Goal: Task Accomplishment & Management: Manage account settings

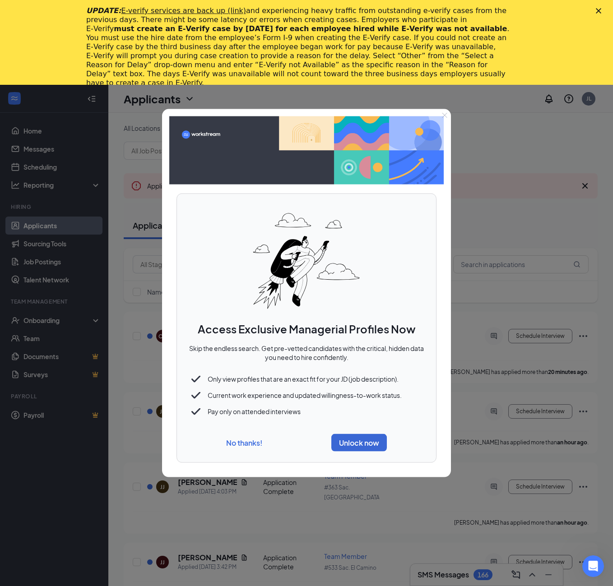
click at [265, 447] on div "No thanks! Unlock now" at bounding box center [306, 443] width 237 height 25
click at [244, 454] on div "No thanks! Unlock now" at bounding box center [306, 443] width 237 height 25
click at [244, 451] on div "No thanks! Unlock now" at bounding box center [306, 443] width 237 height 25
click at [244, 449] on div "No thanks! Unlock now" at bounding box center [306, 443] width 237 height 25
drag, startPoint x: 439, startPoint y: 116, endPoint x: 447, endPoint y: 116, distance: 8.6
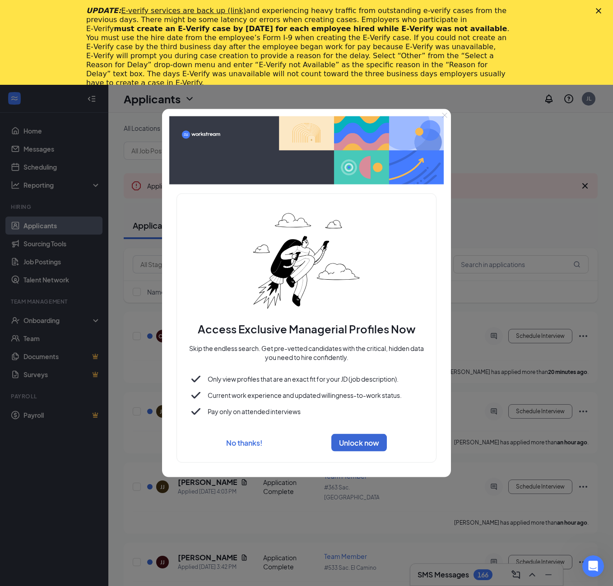
click at [443, 116] on button "Close" at bounding box center [444, 115] width 13 height 13
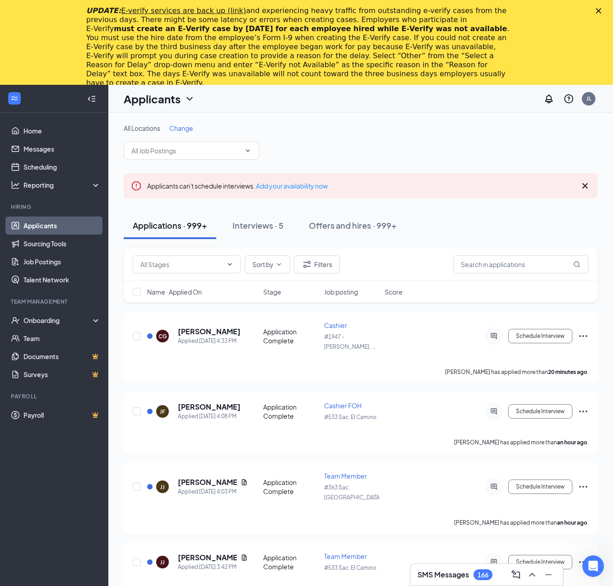
click at [450, 115] on div "All Locations Change Applicants can't schedule interviews. Add your availabilit…" at bounding box center [360, 580] width 505 height 934
click at [194, 260] on input "text" at bounding box center [181, 264] width 82 height 10
click at [57, 230] on link "Applicants" at bounding box center [61, 226] width 77 height 18
click at [181, 228] on div "Applications · 999+" at bounding box center [170, 225] width 74 height 11
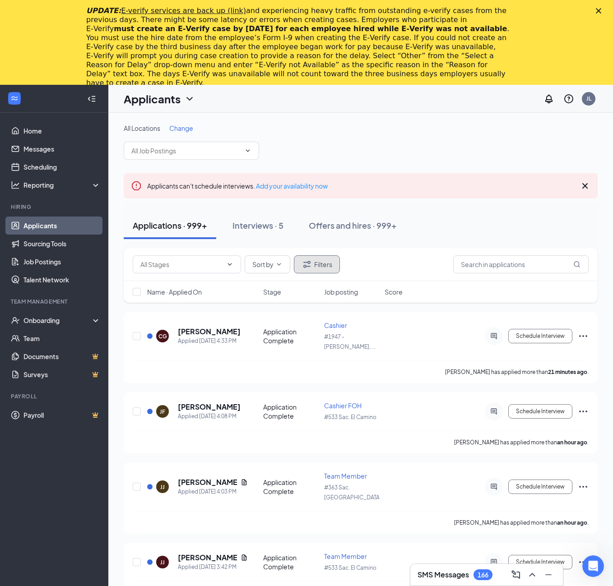
click at [321, 269] on button "Filters" at bounding box center [317, 264] width 46 height 18
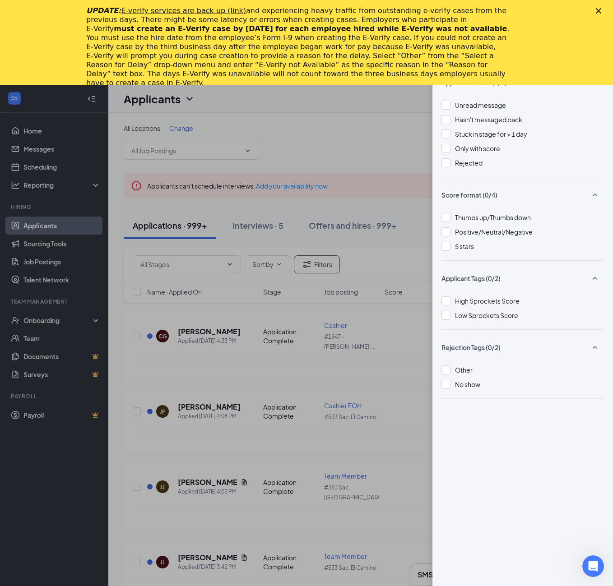
click at [310, 268] on div "Filters Show unreviewed applicants New Applicant Status (0/5) Unread message Ha…" at bounding box center [306, 293] width 613 height 586
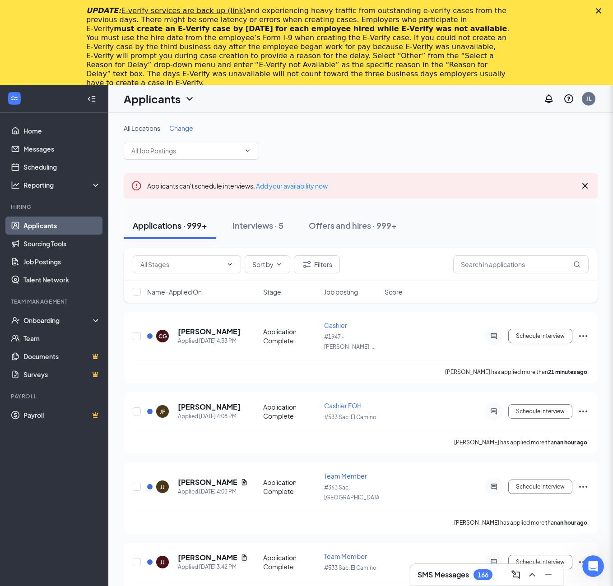
click at [285, 270] on div "Filters Show unreviewed applicants New Applicant Status (0/5) Unread message Ha…" at bounding box center [306, 293] width 613 height 586
click at [276, 269] on button "Sort by" at bounding box center [268, 264] width 46 height 18
click at [196, 260] on input "text" at bounding box center [181, 264] width 82 height 10
click at [407, 236] on div "Applications · 999+ Interviews · 5 Offers and hires · 999+" at bounding box center [361, 225] width 474 height 27
click at [345, 288] on span "Job posting" at bounding box center [341, 291] width 34 height 9
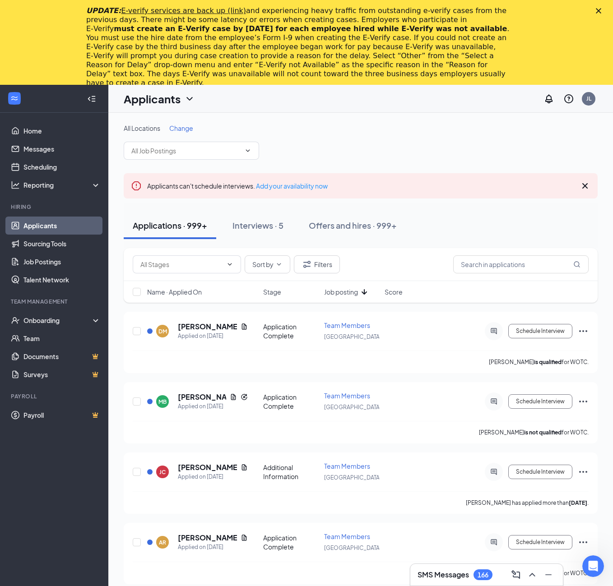
click at [345, 288] on span "Job posting" at bounding box center [341, 291] width 34 height 9
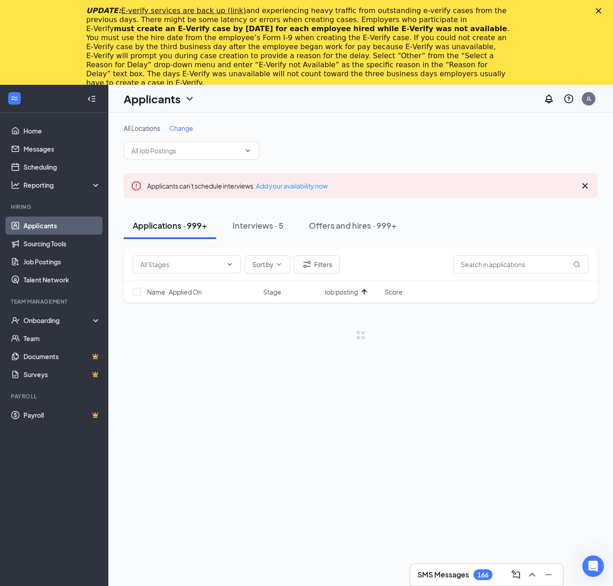
click at [345, 288] on span "Job posting" at bounding box center [341, 291] width 34 height 9
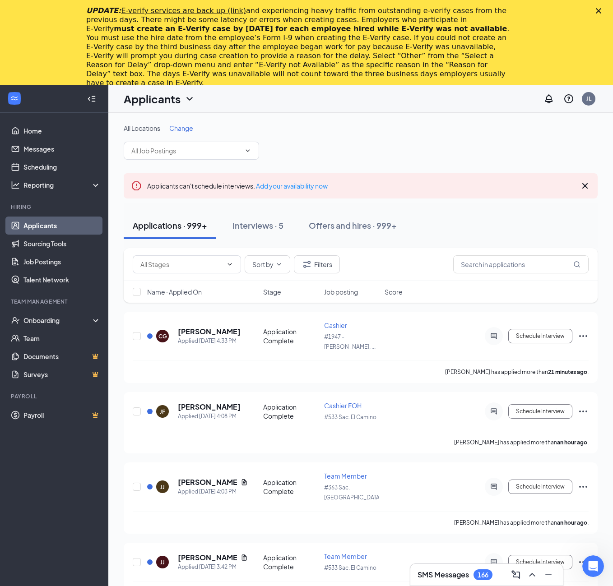
click at [345, 288] on span "Job posting" at bounding box center [341, 291] width 34 height 9
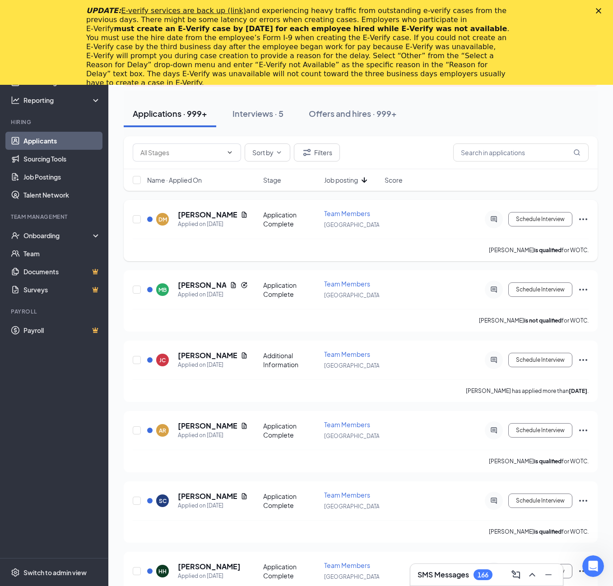
scroll to position [135, 0]
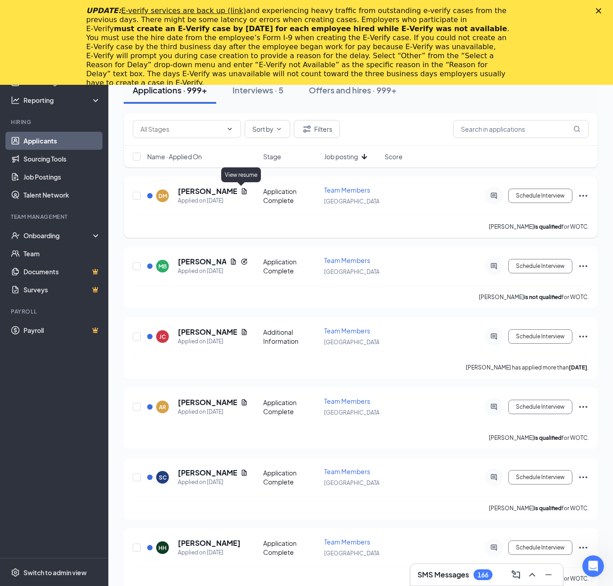
click at [241, 191] on icon "Document" at bounding box center [244, 191] width 7 height 7
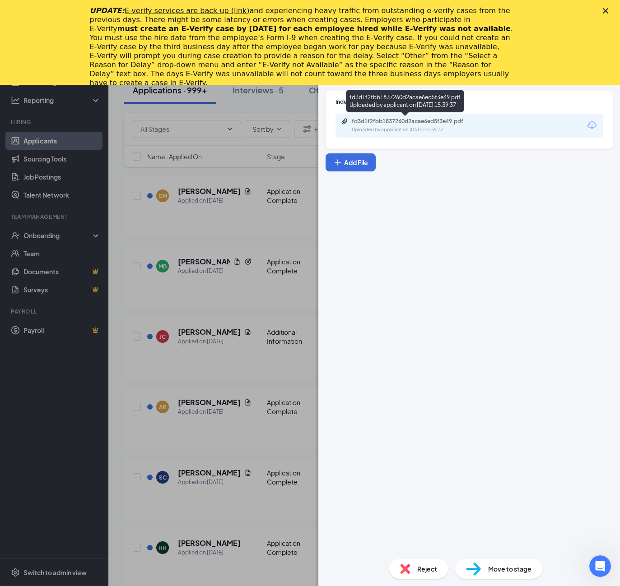
click at [449, 130] on div "Uploaded by applicant on [DATE] 15:39:37" at bounding box center [419, 129] width 135 height 7
click at [277, 165] on div "[PERSON_NAME] ✔ WOTC Team Members at [GEOGRAPHIC_DATA] Add a tag Application Me…" at bounding box center [310, 293] width 620 height 586
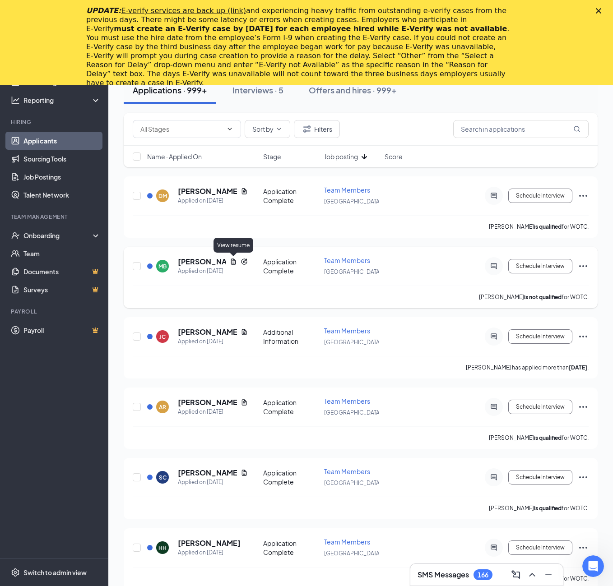
click at [236, 260] on icon "Document" at bounding box center [233, 261] width 7 height 7
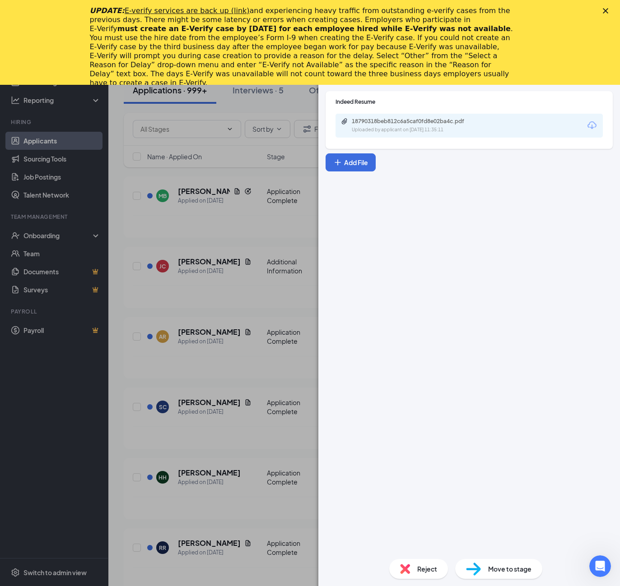
click at [240, 242] on div "MB [PERSON_NAME] Team Members at [GEOGRAPHIC_DATA] Add a tag Application Messag…" at bounding box center [310, 293] width 620 height 586
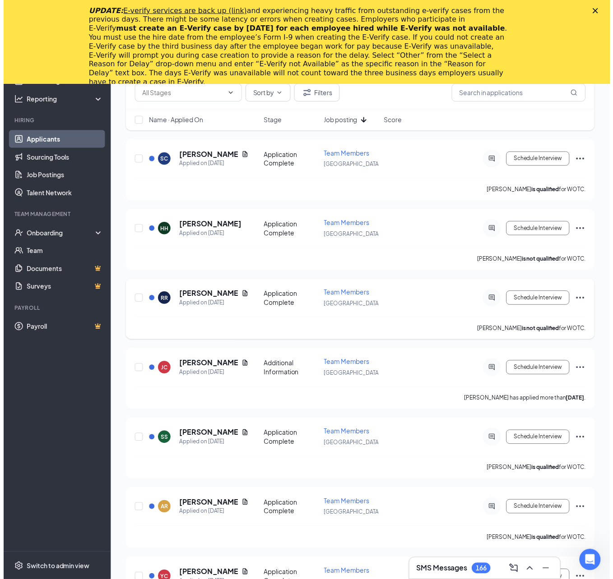
scroll to position [181, 0]
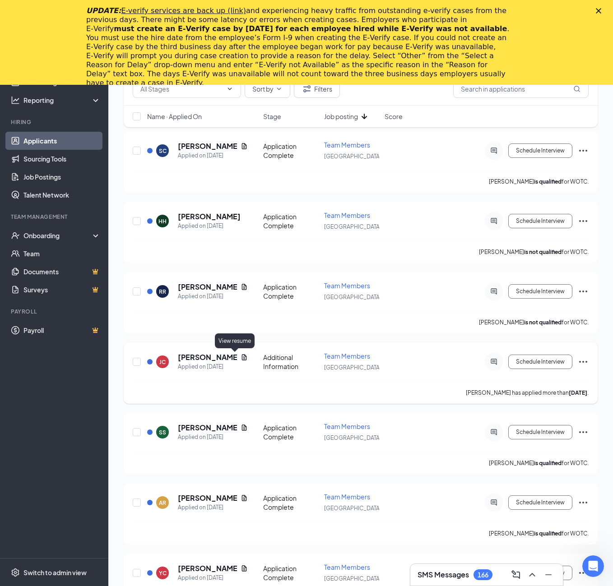
click at [241, 357] on icon "Document" at bounding box center [244, 357] width 7 height 7
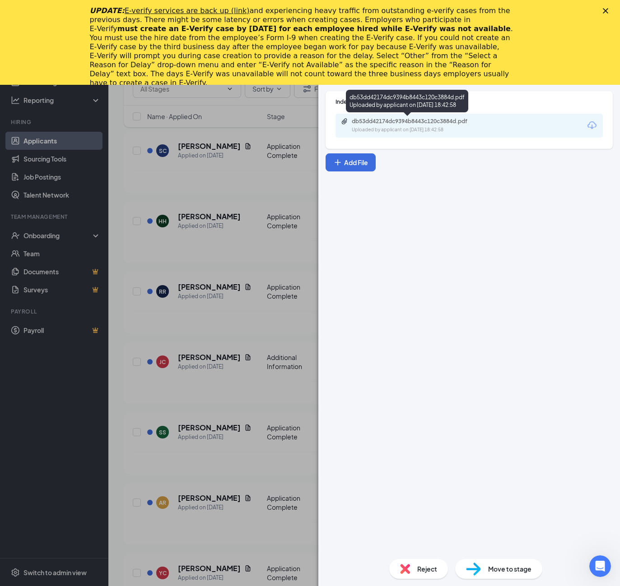
click at [397, 124] on div "db53dd42174dc9394b8443c120c3884d.pdf" at bounding box center [415, 121] width 126 height 7
drag, startPoint x: 250, startPoint y: 237, endPoint x: 289, endPoint y: 212, distance: 47.1
click at [250, 237] on div "[PERSON_NAME] Team Members at [GEOGRAPHIC_DATA] Add a tag Application Messages …" at bounding box center [310, 293] width 620 height 586
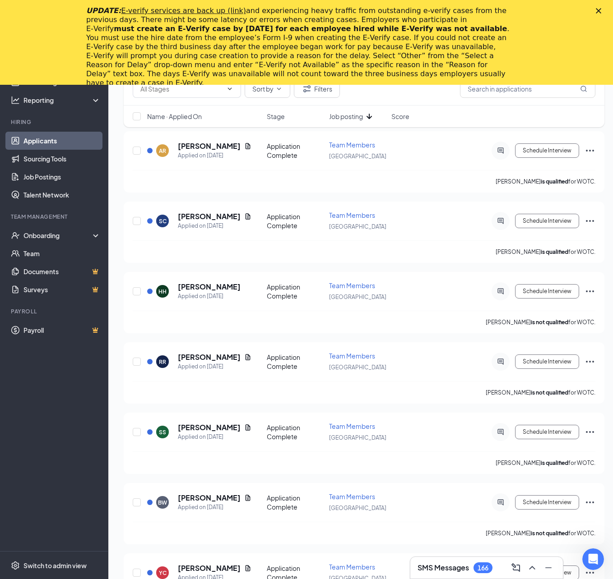
click at [244, 287] on div "HH [PERSON_NAME] Applied on [DATE]" at bounding box center [204, 291] width 114 height 19
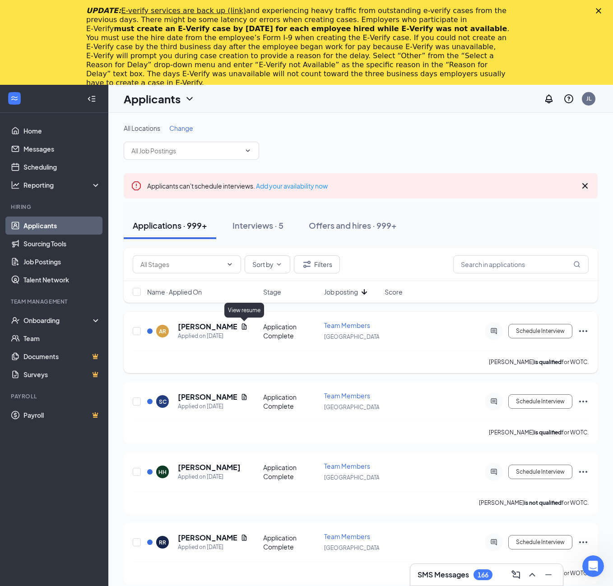
click at [245, 324] on icon "Document" at bounding box center [244, 327] width 5 height 6
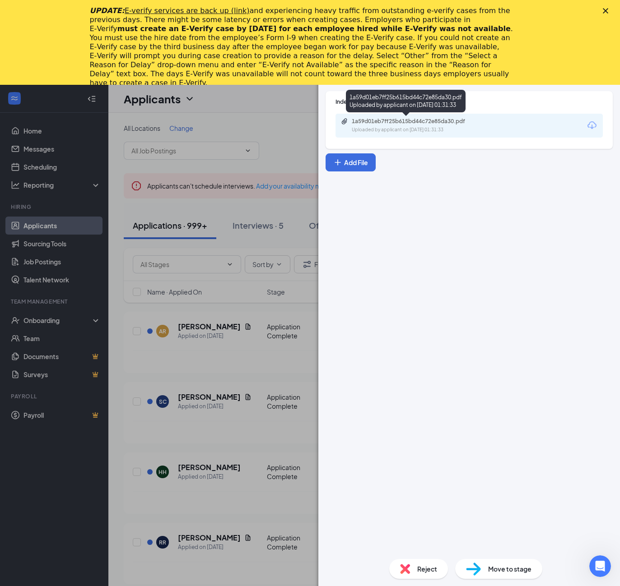
click at [417, 131] on div "Uploaded by applicant on [DATE] 01:31:33" at bounding box center [419, 129] width 135 height 7
click at [249, 251] on div "AR [PERSON_NAME] ✔ WOTC Team Members at [GEOGRAPHIC_DATA] Add a tag Application…" at bounding box center [310, 293] width 620 height 586
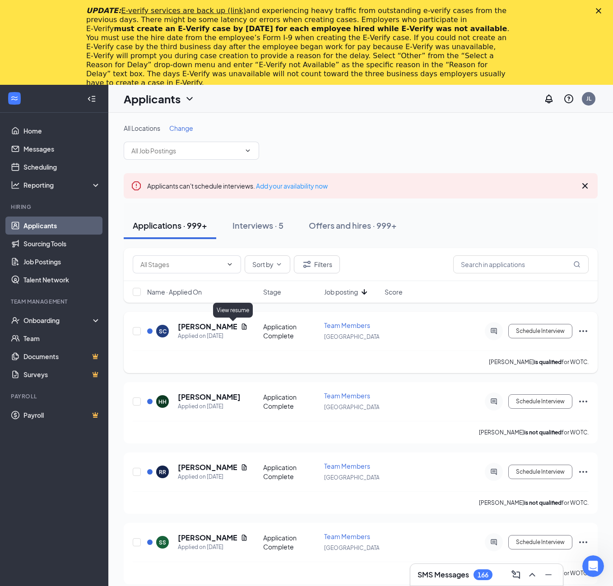
click at [242, 324] on icon "Document" at bounding box center [244, 327] width 5 height 6
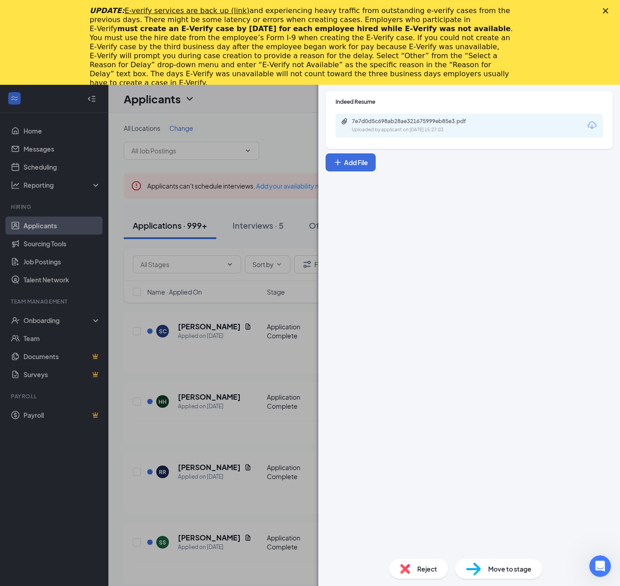
click at [429, 129] on div "Uploaded by applicant on [DATE] 15:27:03" at bounding box center [419, 129] width 135 height 7
click at [269, 140] on div "SC [PERSON_NAME] ✔ WOTC Team Members at [GEOGRAPHIC_DATA] Add a tag Application…" at bounding box center [310, 293] width 620 height 586
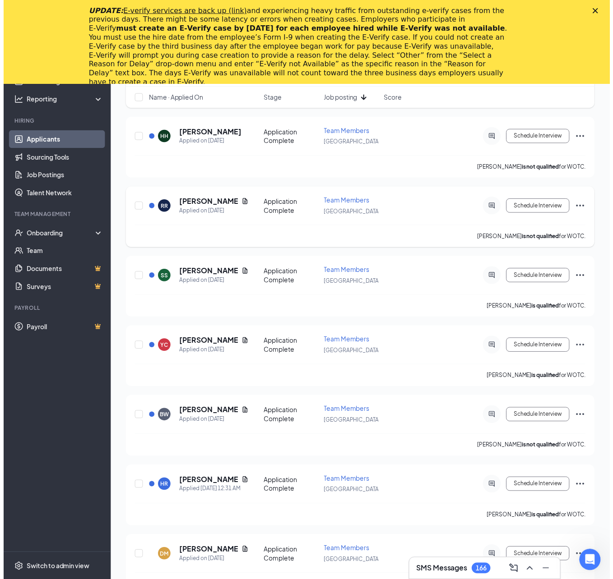
scroll to position [226, 0]
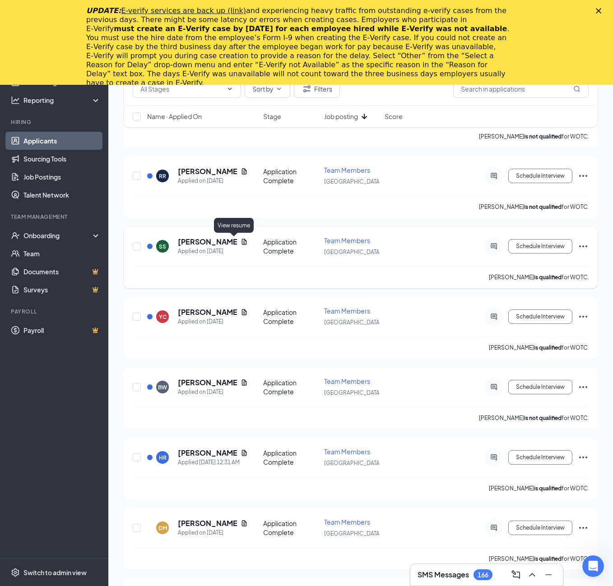
click at [241, 238] on icon "Document" at bounding box center [244, 241] width 7 height 7
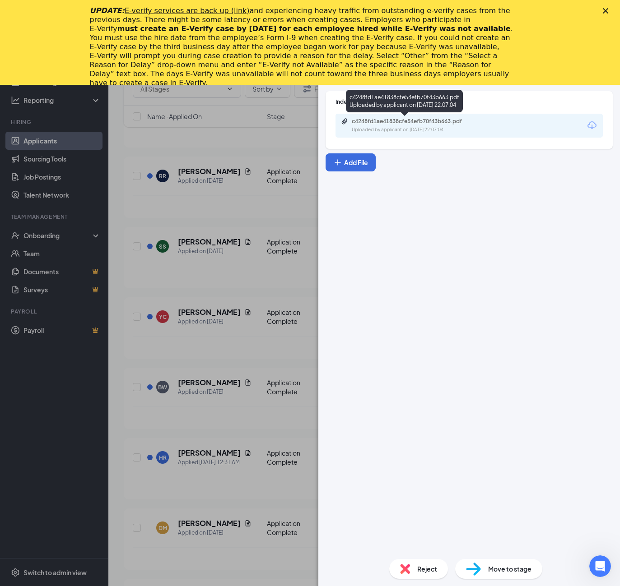
click at [387, 126] on div "Uploaded by applicant on [DATE] 22:07:04" at bounding box center [419, 129] width 135 height 7
click at [258, 163] on div "SS [PERSON_NAME] ✔ WOTC Team Members at [GEOGRAPHIC_DATA] Add a tag Application…" at bounding box center [310, 293] width 620 height 586
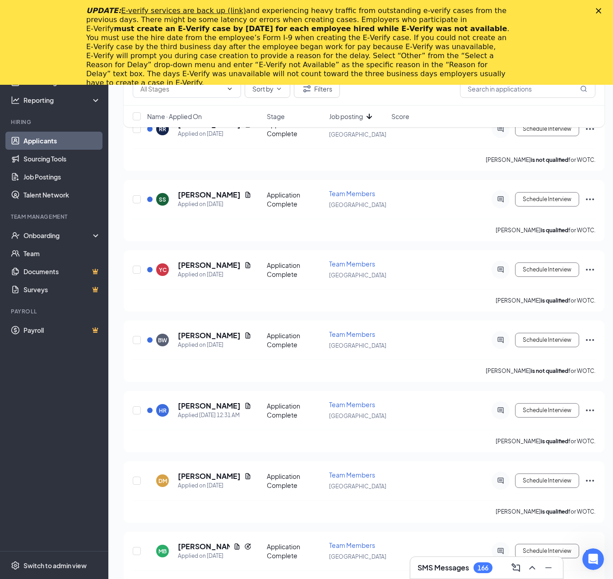
scroll to position [316, 0]
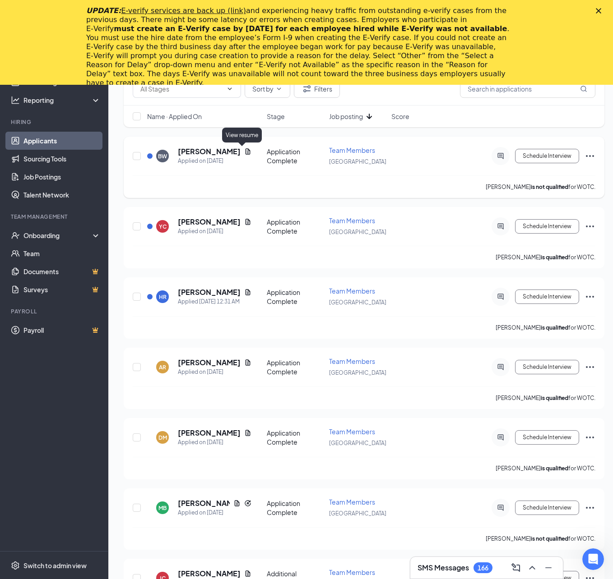
click at [245, 150] on icon "Document" at bounding box center [247, 151] width 5 height 6
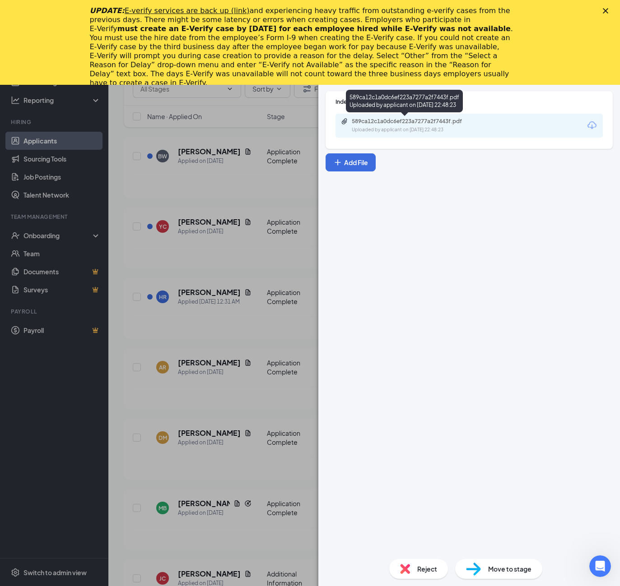
click at [387, 128] on div "Uploaded by applicant on [DATE] 22:48:23" at bounding box center [419, 129] width 135 height 7
click at [602, 14] on div "UPDATE: E-verify services are back up (link) and experiencing heavy traffic fro…" at bounding box center [310, 47] width 620 height 87
click at [609, 7] on div "UPDATE: E-verify services are back up (link) and experiencing heavy traffic fro…" at bounding box center [310, 47] width 620 height 87
click at [606, 9] on icon "Close" at bounding box center [604, 10] width 5 height 5
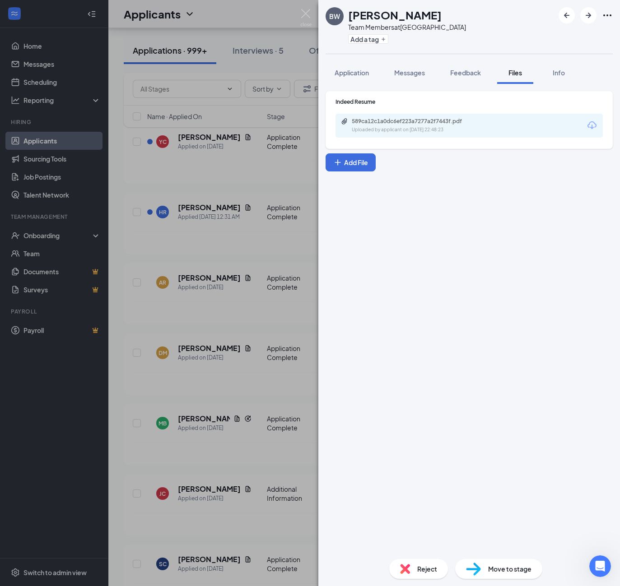
click at [277, 161] on div "BW [PERSON_NAME] Team Members at [GEOGRAPHIC_DATA] Add a tag Application Messag…" at bounding box center [310, 293] width 620 height 586
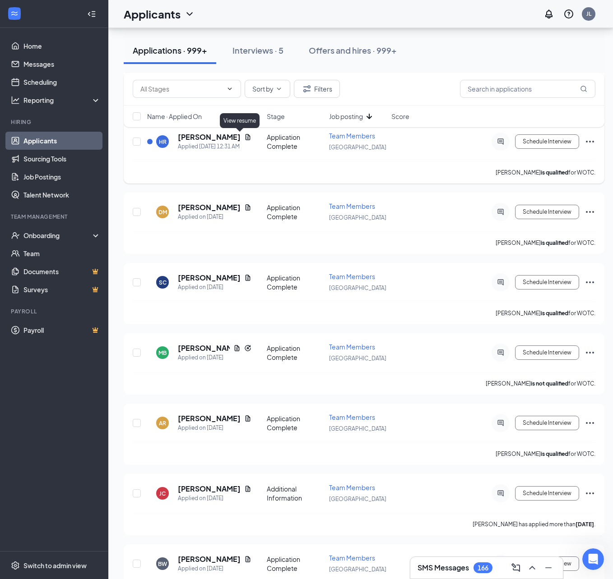
click at [244, 139] on icon "Document" at bounding box center [247, 137] width 7 height 7
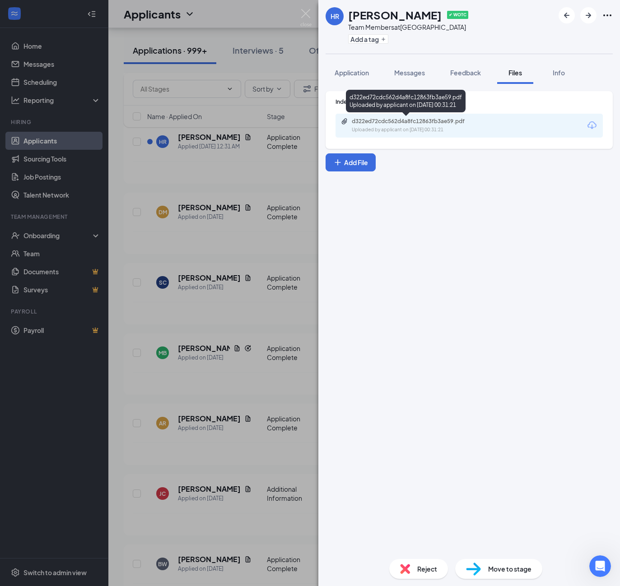
click at [400, 131] on div "Uploaded by applicant on [DATE] 00:31:21" at bounding box center [419, 129] width 135 height 7
click at [276, 121] on div "HR [PERSON_NAME] ✔ WOTC Team Members at [GEOGRAPHIC_DATA] Add a tag Application…" at bounding box center [310, 293] width 620 height 586
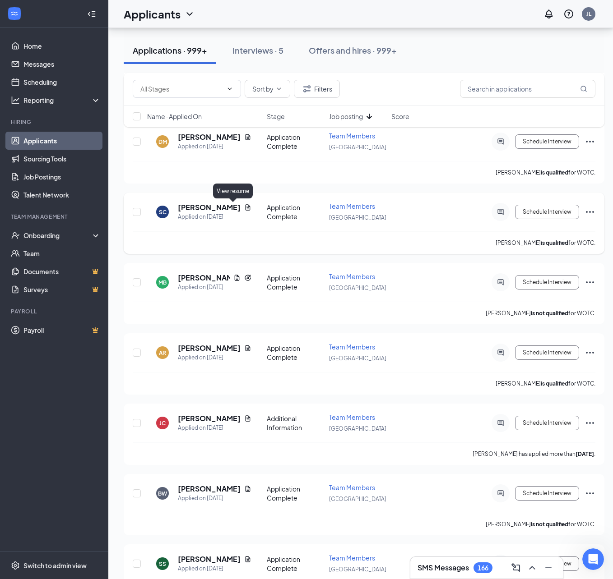
click at [244, 207] on icon "Document" at bounding box center [247, 207] width 7 height 7
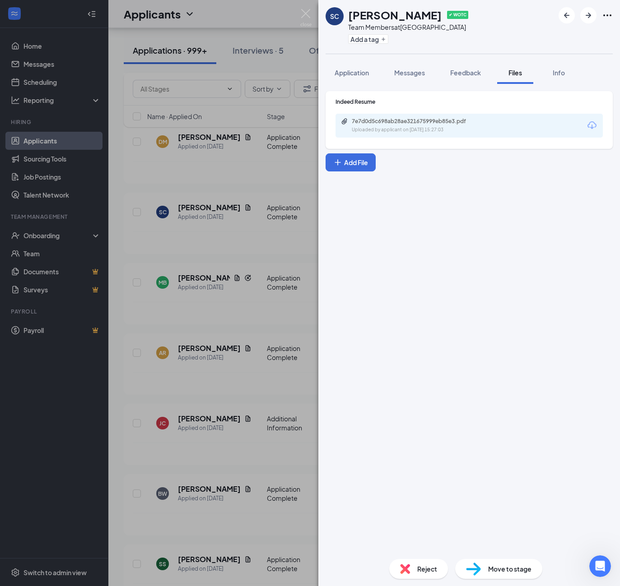
click at [440, 135] on div "7e7d0d5c698ab28ae321675999eb85e3.pdf Uploaded by applicant on [DATE] 15:27:03" at bounding box center [468, 126] width 267 height 24
click at [438, 123] on div "7e7d0d5c698ab28ae321675999eb85e3.pdf" at bounding box center [415, 121] width 126 height 7
drag, startPoint x: 241, startPoint y: 264, endPoint x: 246, endPoint y: 259, distance: 6.4
click at [241, 264] on div "SC [PERSON_NAME] ✔ WOTC Team Members at [GEOGRAPHIC_DATA] Add a tag Application…" at bounding box center [310, 293] width 620 height 586
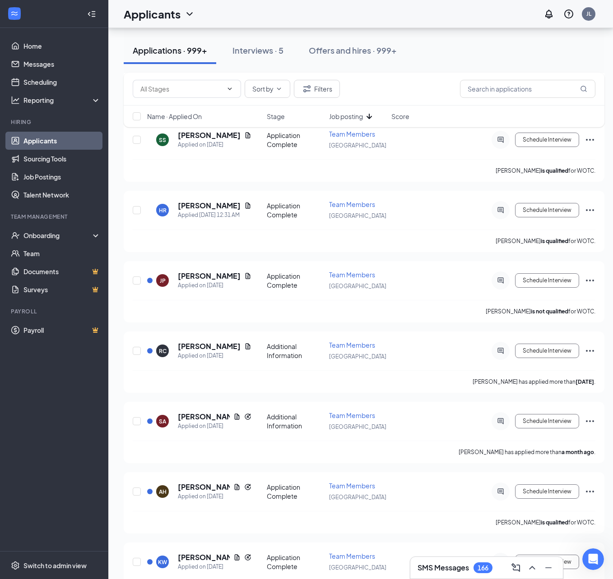
scroll to position [767, 0]
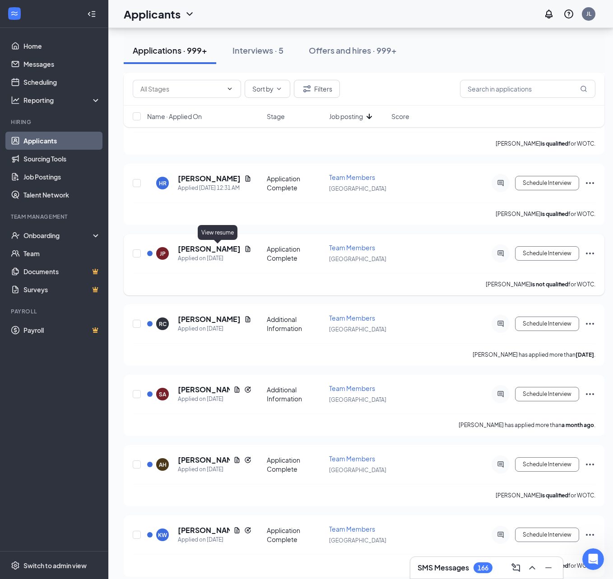
click at [244, 251] on icon "Document" at bounding box center [247, 248] width 7 height 7
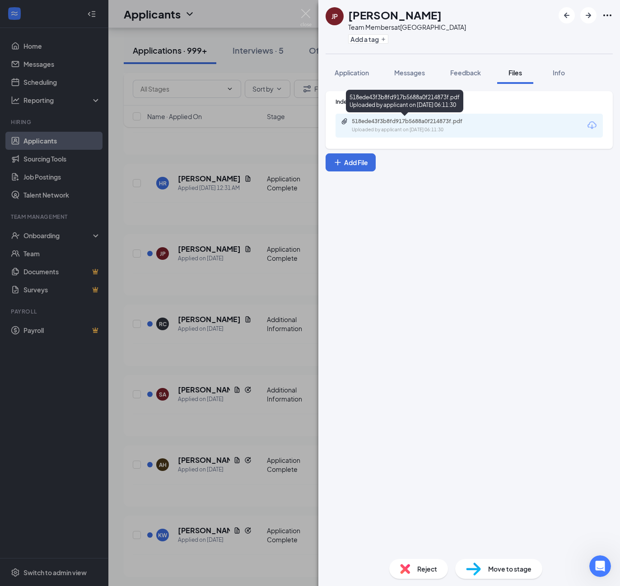
click at [435, 130] on div "Uploaded by applicant on [DATE] 06:11:30" at bounding box center [419, 129] width 135 height 7
click at [244, 236] on div "[PERSON_NAME] Team Members at [GEOGRAPHIC_DATA] Add a tag Application Messages …" at bounding box center [310, 293] width 620 height 586
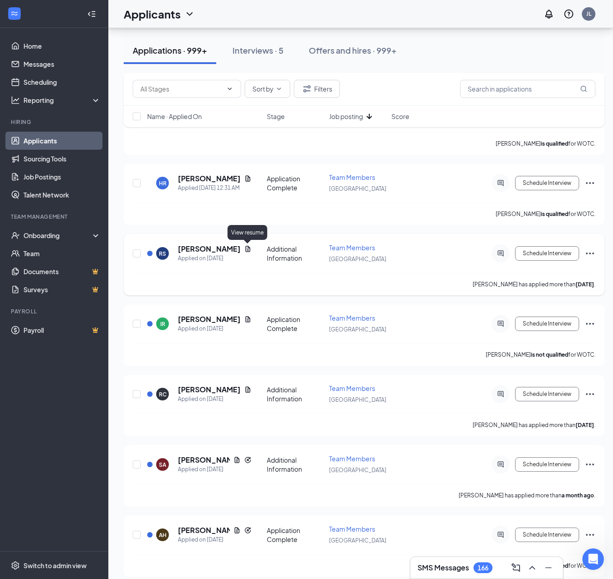
click at [249, 245] on icon "Document" at bounding box center [247, 248] width 7 height 7
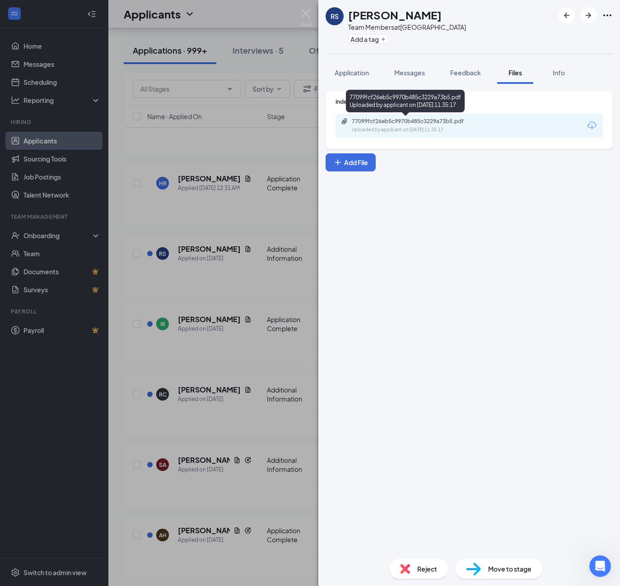
click at [427, 129] on div "Uploaded by applicant on [DATE] 11:35:17" at bounding box center [419, 129] width 135 height 7
click at [306, 237] on div "RS [PERSON_NAME] Team Members at [GEOGRAPHIC_DATA] Add a tag Application Messag…" at bounding box center [310, 293] width 620 height 586
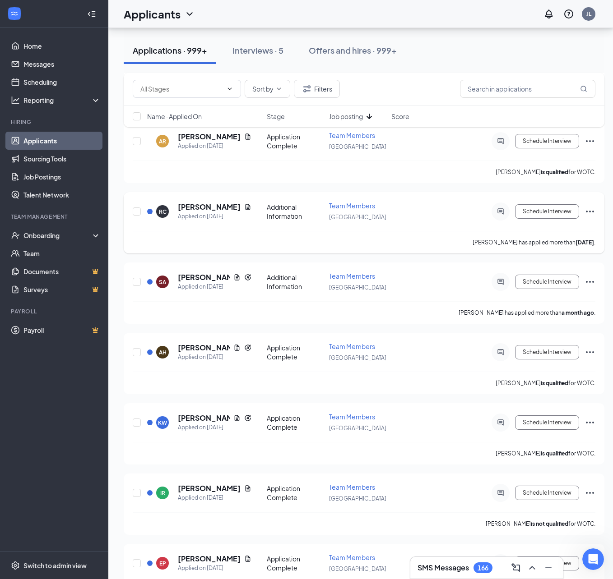
scroll to position [812, 0]
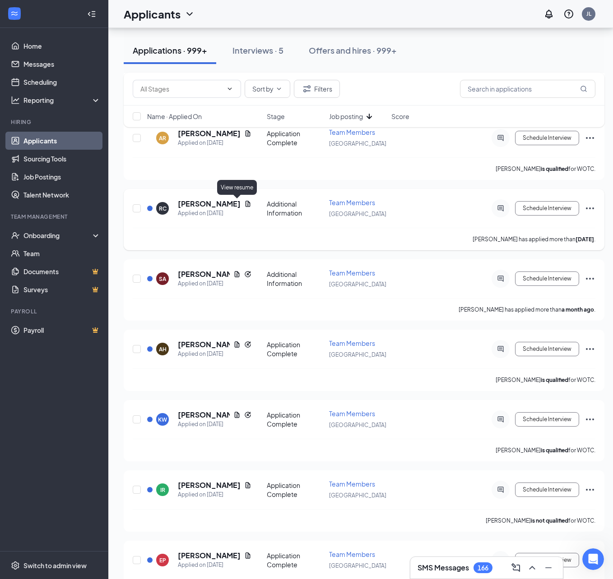
click at [245, 204] on icon "Document" at bounding box center [247, 204] width 5 height 6
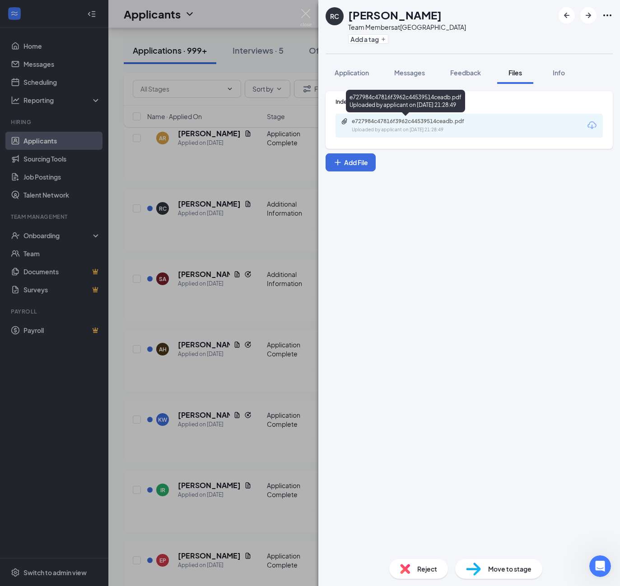
click at [389, 130] on div "Uploaded by applicant on [DATE] 21:28:49" at bounding box center [419, 129] width 135 height 7
click at [300, 189] on div "RC [PERSON_NAME] Team Members at [GEOGRAPHIC_DATA] Add a tag Application Messag…" at bounding box center [310, 293] width 620 height 586
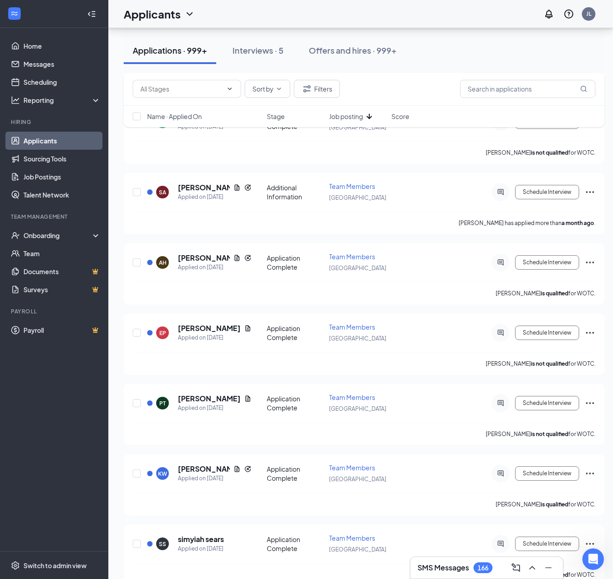
scroll to position [903, 0]
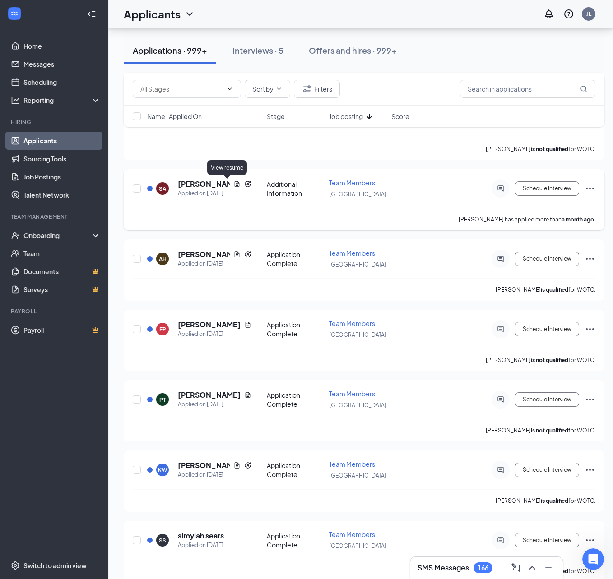
click at [233, 181] on icon "Document" at bounding box center [236, 184] width 7 height 7
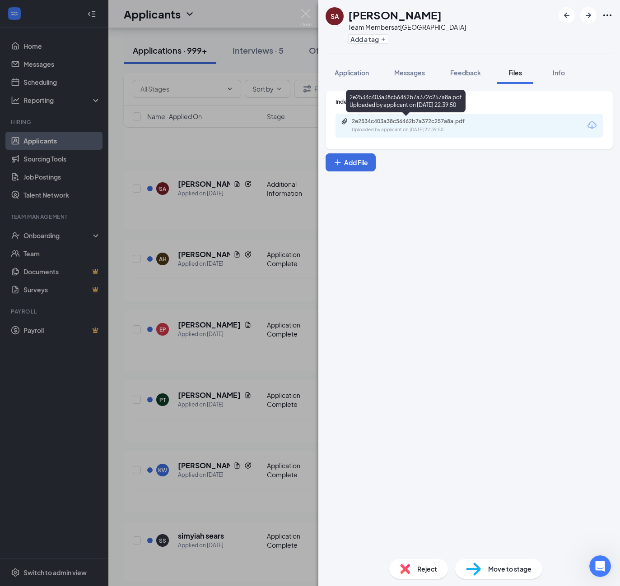
click at [403, 125] on div "2e2534c403a38c56462b7a372c257a8a.pdf Uploaded by applicant on [DATE] 22:39:50" at bounding box center [414, 126] width 146 height 16
click at [280, 139] on div "SA [PERSON_NAME] Team Members at [GEOGRAPHIC_DATA] Add a tag Application Messag…" at bounding box center [310, 293] width 620 height 586
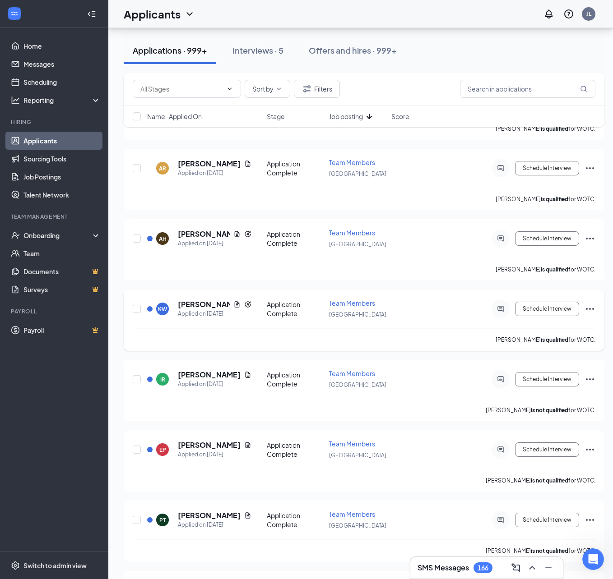
scroll to position [767, 0]
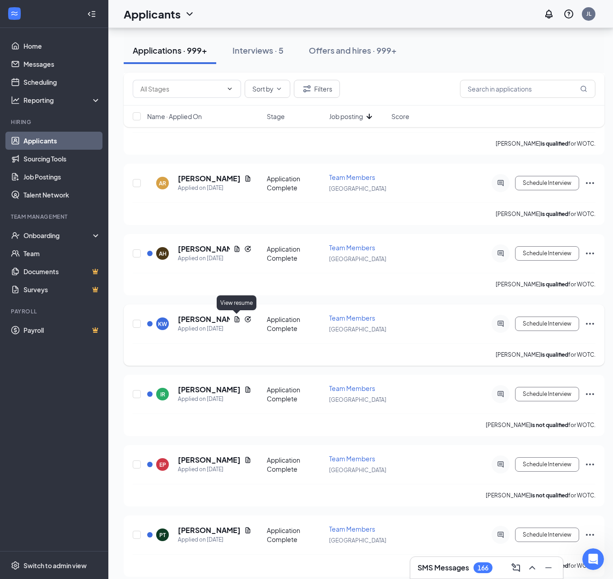
click at [239, 320] on icon "Document" at bounding box center [236, 319] width 7 height 7
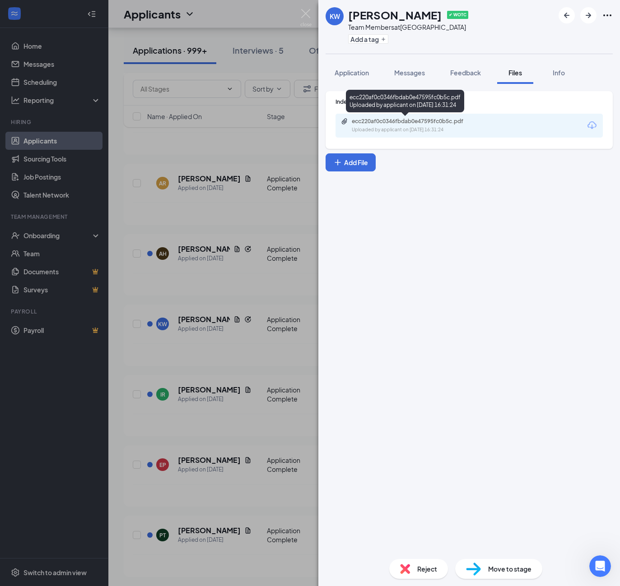
click at [386, 129] on div "Uploaded by applicant on [DATE] 16:31:24" at bounding box center [419, 129] width 135 height 7
click at [306, 15] on img at bounding box center [305, 18] width 11 height 18
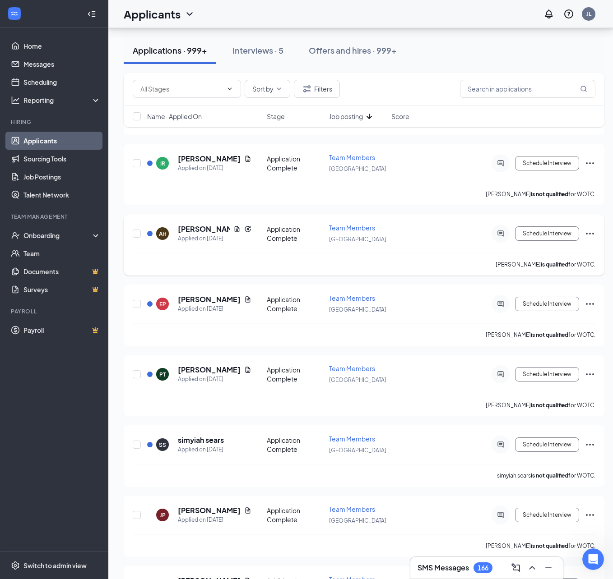
scroll to position [767, 0]
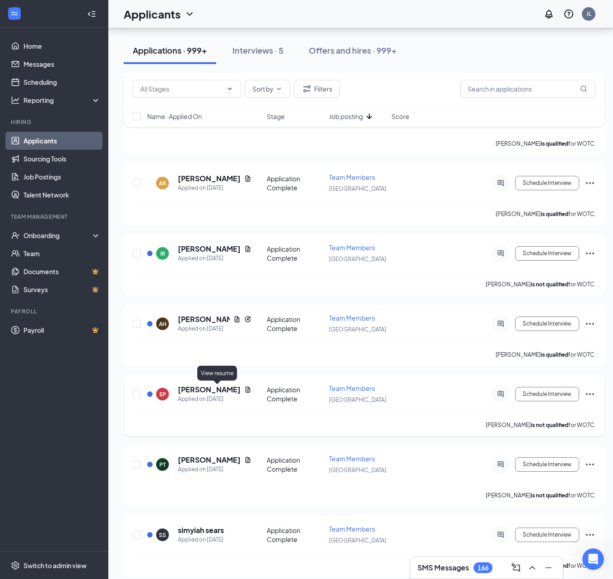
click at [245, 390] on icon "Document" at bounding box center [247, 390] width 5 height 6
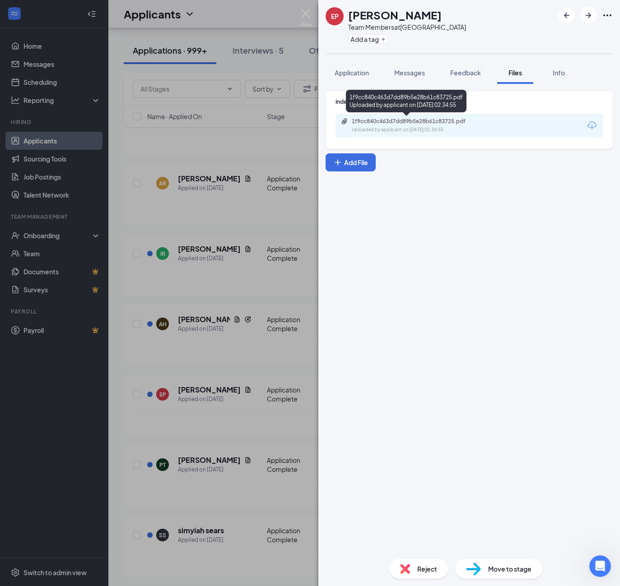
click at [383, 131] on div "Uploaded by applicant on [DATE] 02:34:55" at bounding box center [419, 129] width 135 height 7
click at [278, 136] on div "EP [PERSON_NAME] Team Members at [GEOGRAPHIC_DATA] Add a tag Application Messag…" at bounding box center [310, 293] width 620 height 586
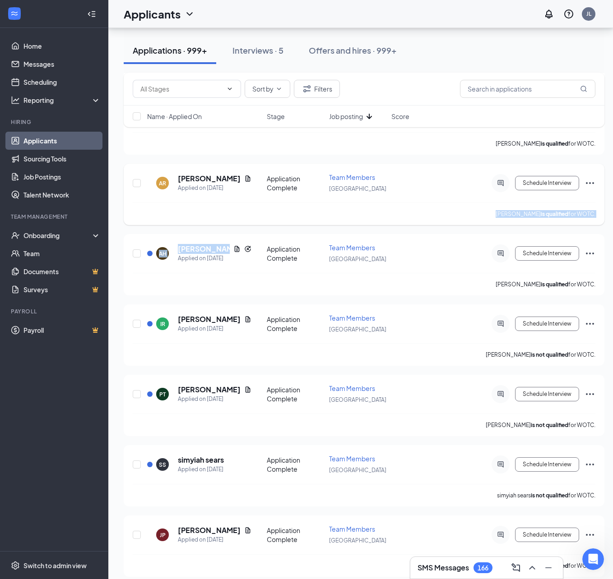
drag, startPoint x: 230, startPoint y: 249, endPoint x: 236, endPoint y: 222, distance: 27.3
click at [236, 222] on div "HH [PERSON_NAME] Applied on [DATE] Application Complete Team Members Roseville …" at bounding box center [364, 511] width 481 height 2103
click at [244, 316] on icon "Document" at bounding box center [247, 319] width 7 height 7
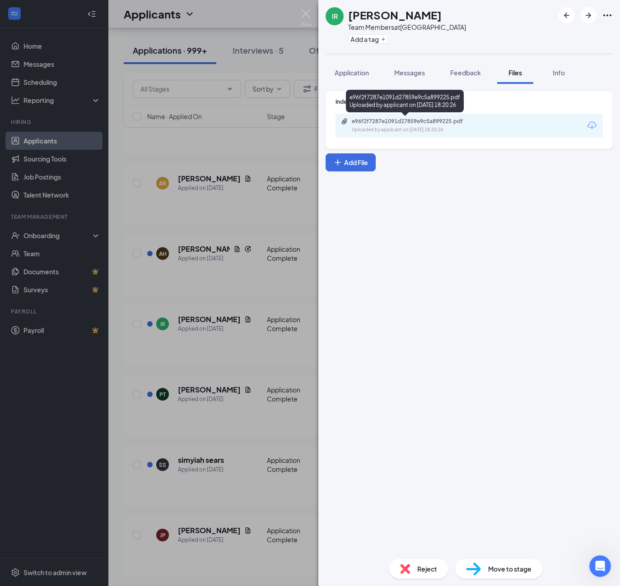
click at [366, 133] on div "Uploaded by applicant on [DATE] 18:20:26" at bounding box center [419, 129] width 135 height 7
click at [380, 364] on div "Indeed Resume e96f2f7287e1091d27859e9c5a899225.pdf Uploaded by applicant on [DA…" at bounding box center [468, 318] width 301 height 468
click at [319, 267] on div "Indeed Resume e96f2f7287e1091d27859e9c5a899225.pdf Uploaded by applicant on [DA…" at bounding box center [468, 318] width 301 height 468
click at [300, 274] on div "IR [PERSON_NAME] Team Members at [GEOGRAPHIC_DATA] Add a tag Application Messag…" at bounding box center [310, 293] width 620 height 586
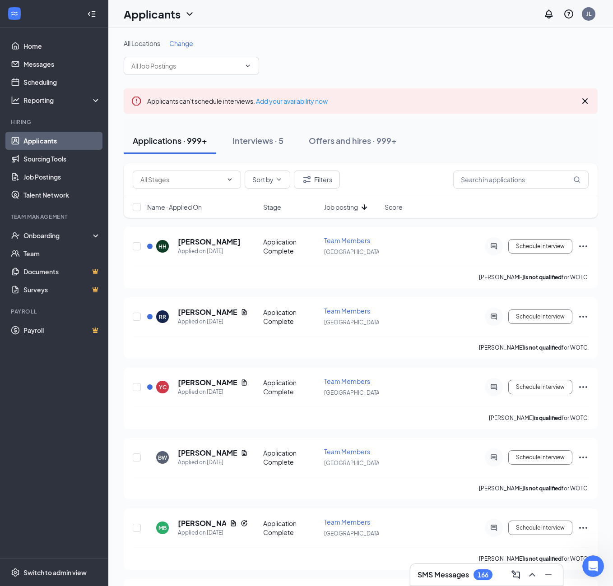
click at [584, 101] on icon "Cross" at bounding box center [584, 101] width 11 height 11
